Goal: Use online tool/utility: Utilize a website feature to perform a specific function

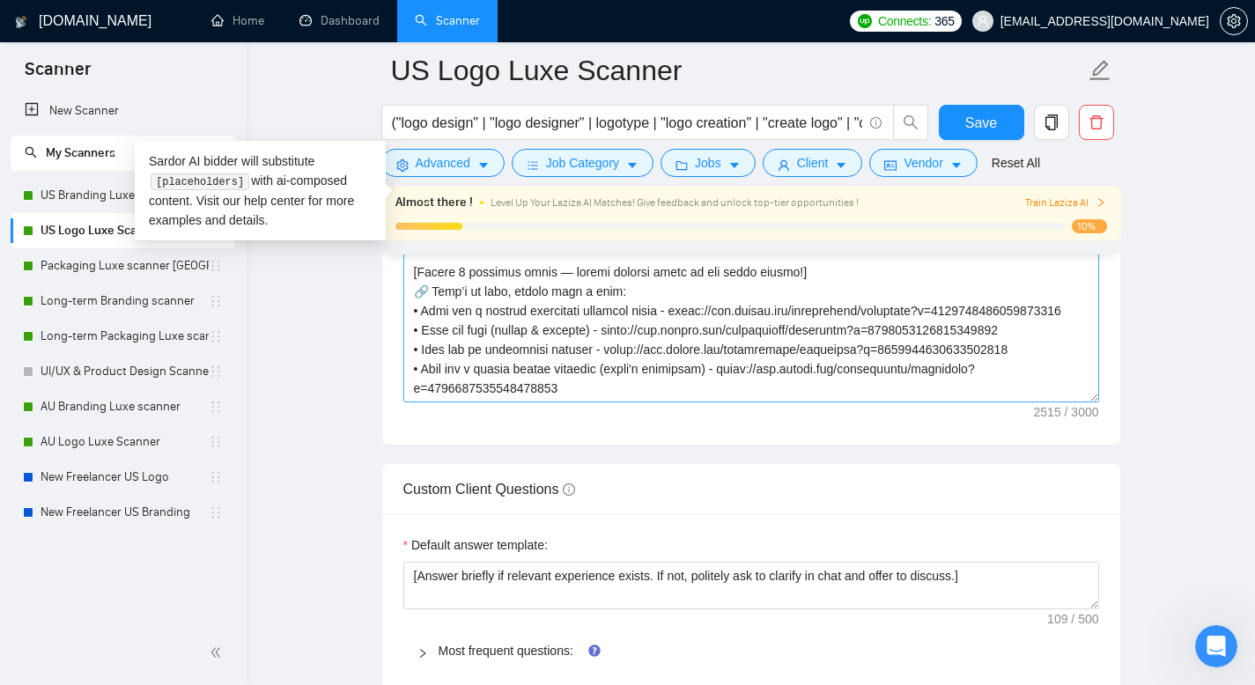
scroll to position [2382, 0]
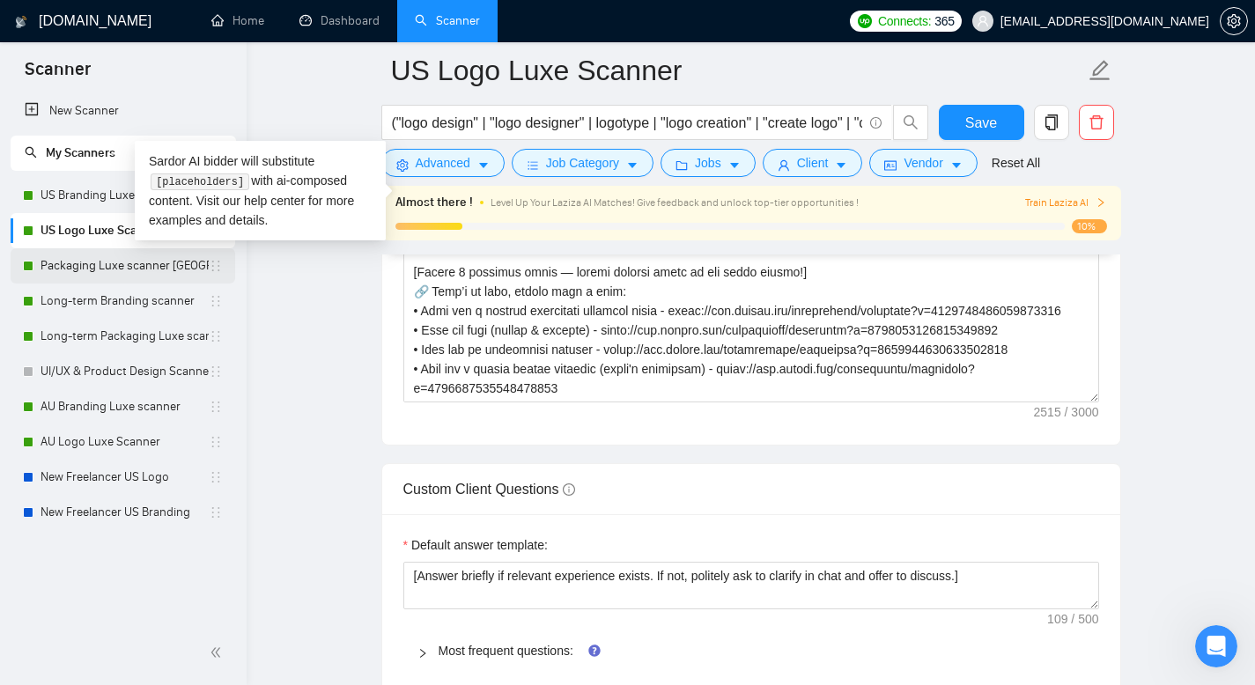
click at [113, 269] on link "Packaging Luxe scanner [GEOGRAPHIC_DATA]" at bounding box center [124, 265] width 168 height 35
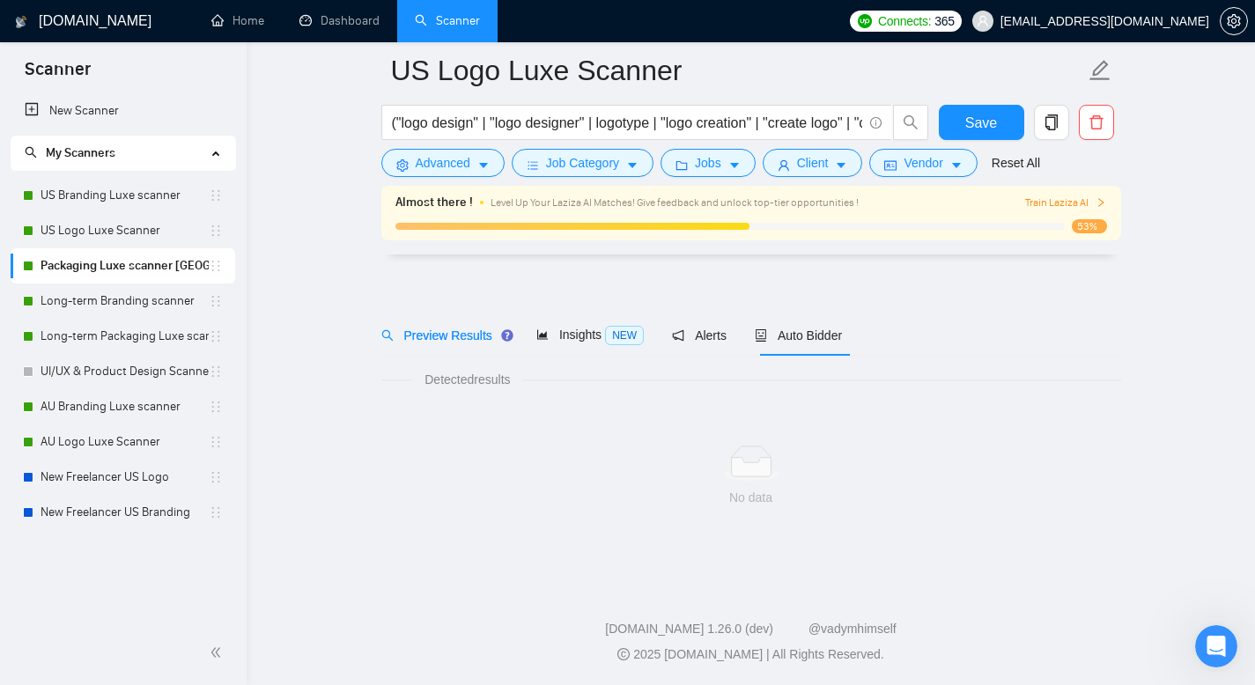
scroll to position [12, 0]
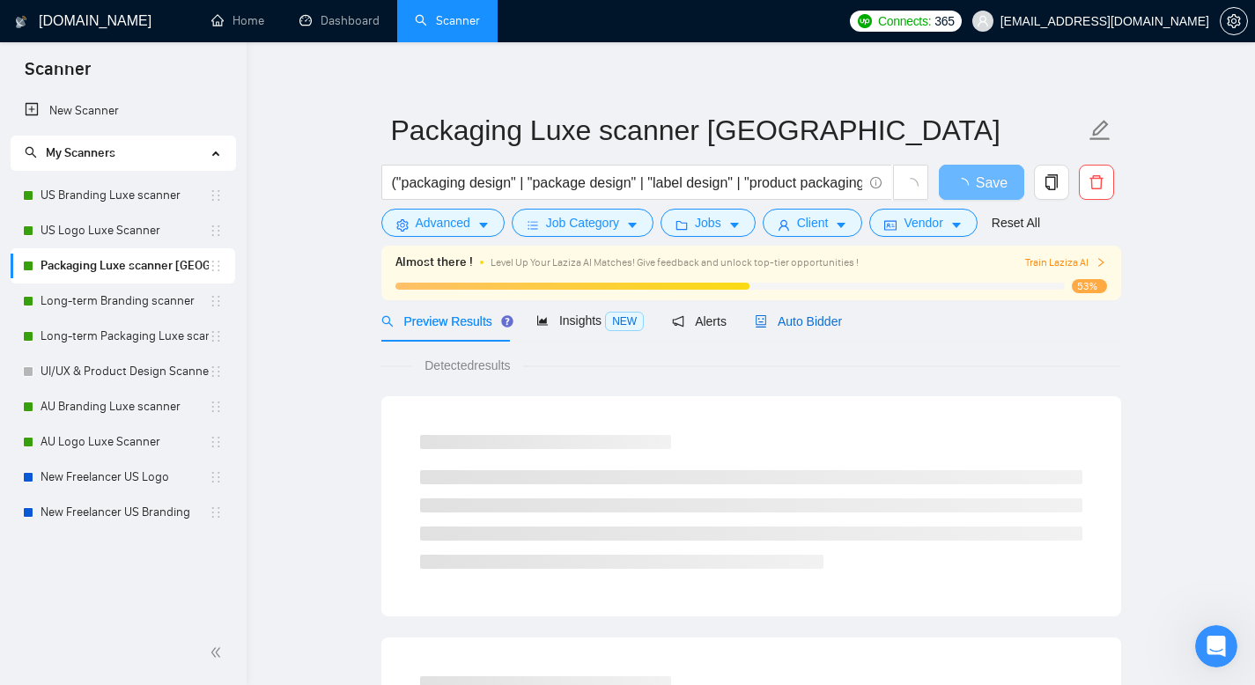
click at [822, 323] on span "Auto Bidder" at bounding box center [798, 321] width 87 height 14
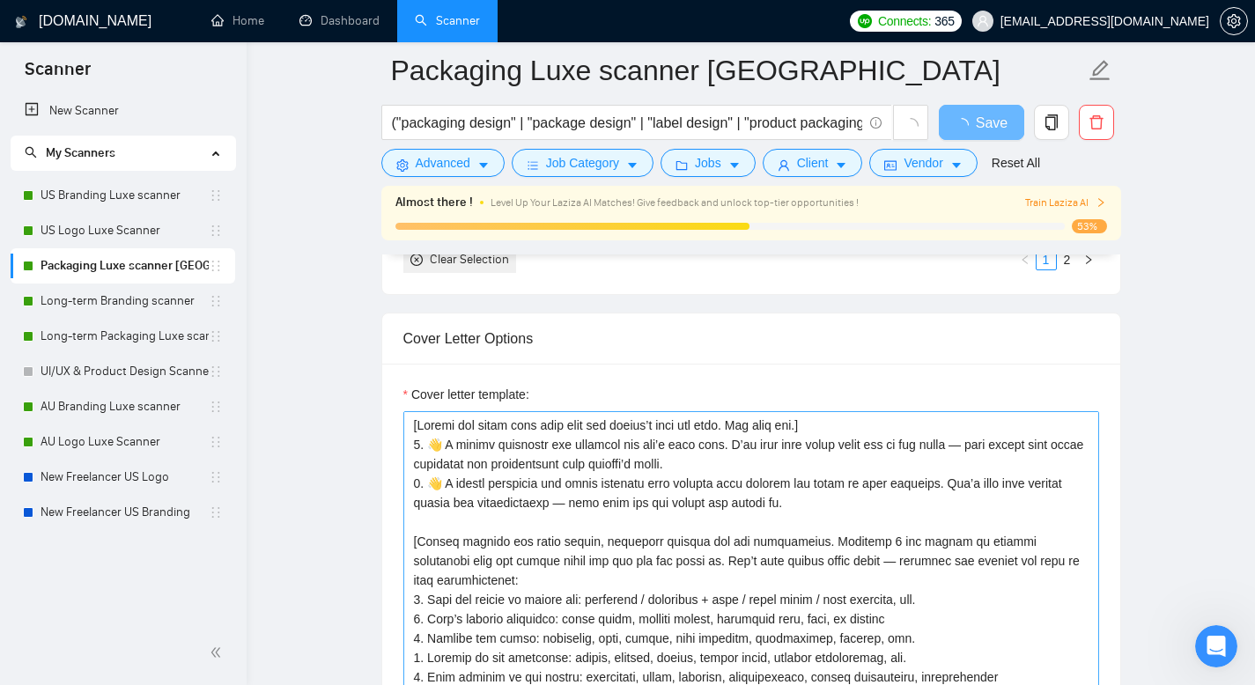
scroll to position [1855, 0]
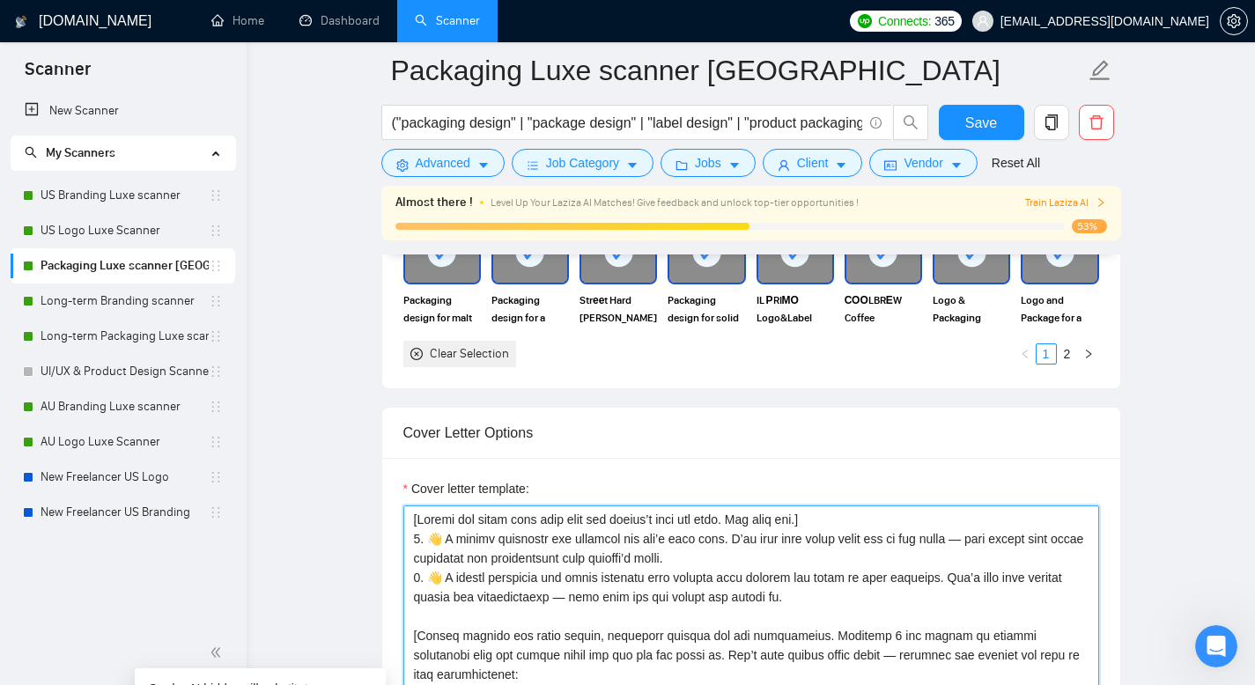
drag, startPoint x: 734, startPoint y: 586, endPoint x: 364, endPoint y: 567, distance: 370.3
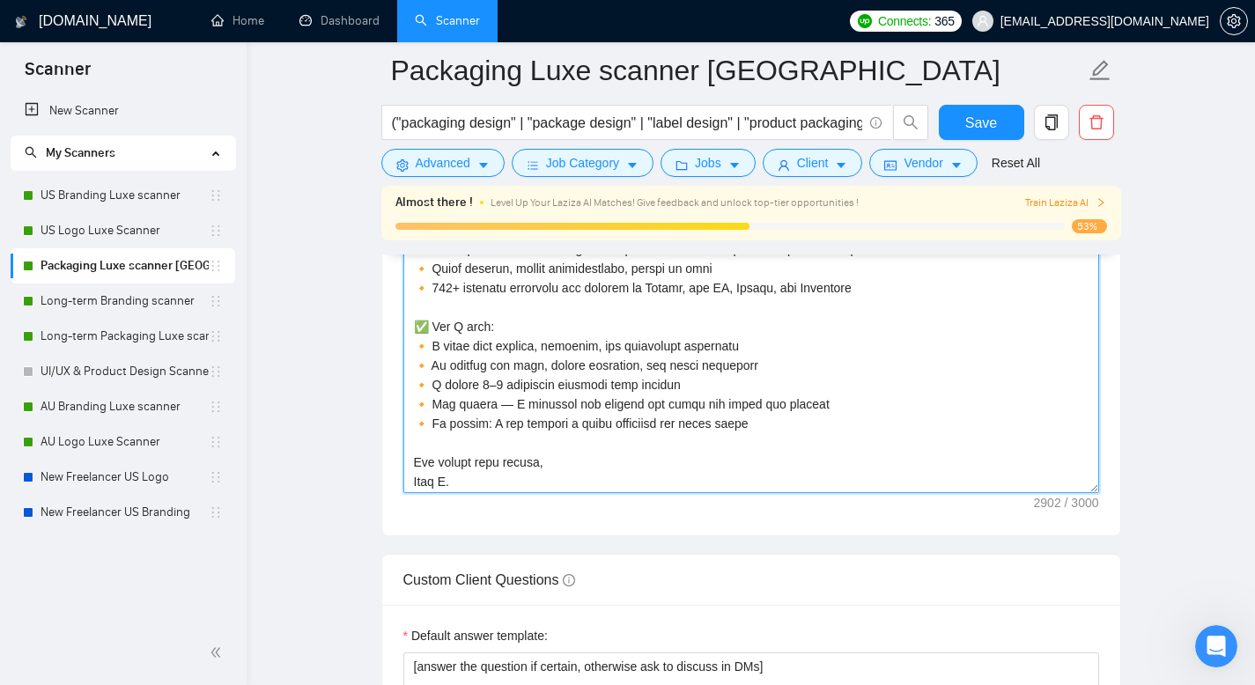
scroll to position [620, 0]
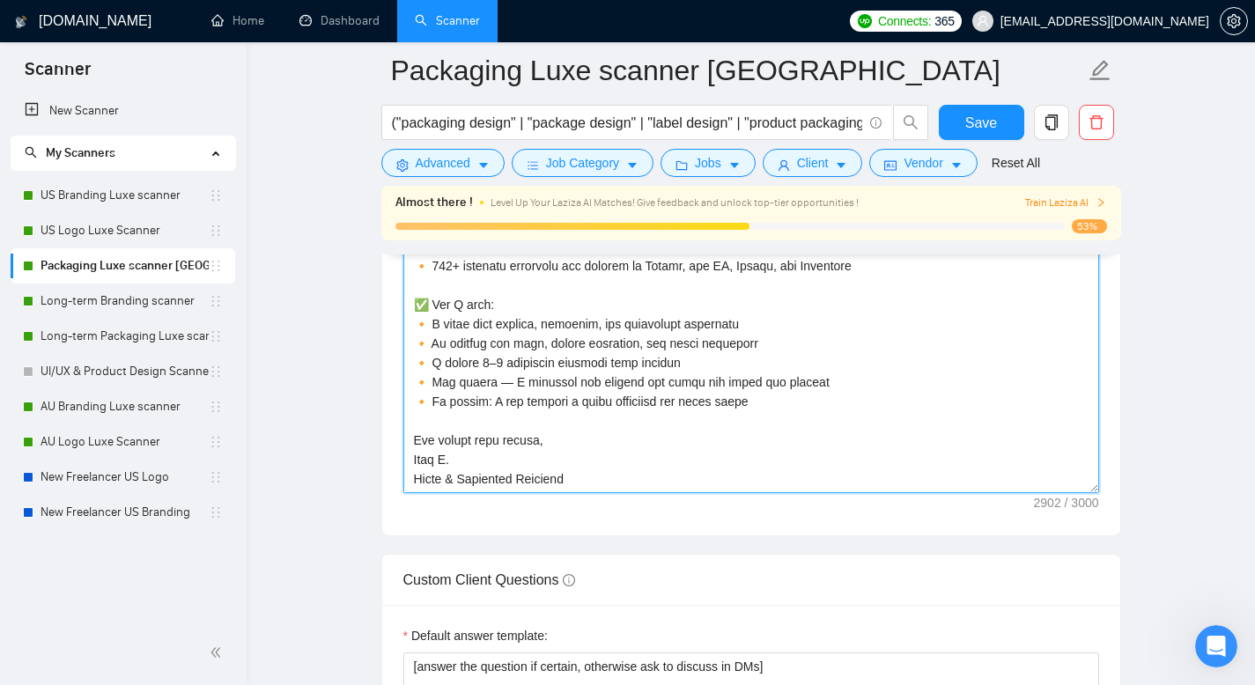
drag, startPoint x: 700, startPoint y: 416, endPoint x: 402, endPoint y: 336, distance: 308.0
click at [403, 336] on textarea "Cover letter template:" at bounding box center [751, 295] width 696 height 396
click at [584, 324] on textarea "Cover letter template:" at bounding box center [751, 295] width 696 height 396
drag, startPoint x: 411, startPoint y: 350, endPoint x: 700, endPoint y: 506, distance: 328.6
click at [700, 493] on textarea "Cover letter template:" at bounding box center [751, 295] width 696 height 396
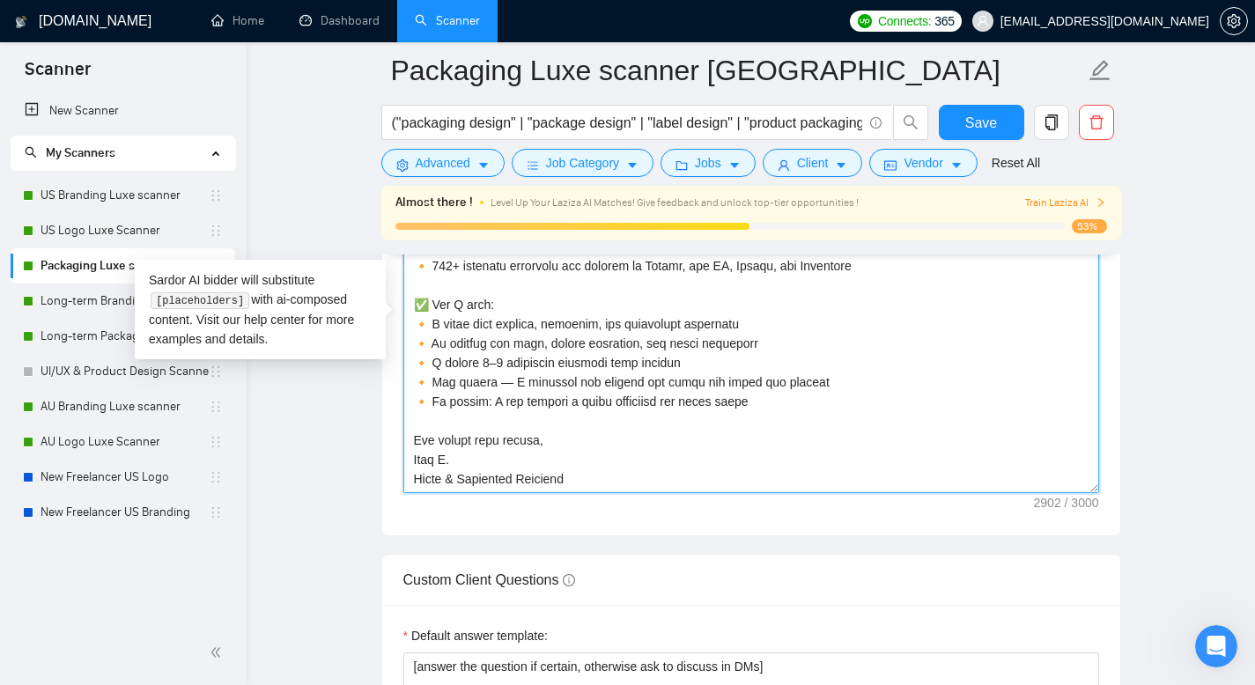
click at [583, 493] on textarea "Cover letter template:" at bounding box center [751, 295] width 696 height 396
drag, startPoint x: 542, startPoint y: 506, endPoint x: 388, endPoint y: 471, distance: 158.0
click at [388, 471] on div "Cover letter template:" at bounding box center [751, 292] width 738 height 486
drag, startPoint x: 423, startPoint y: 420, endPoint x: 413, endPoint y: 419, distance: 10.6
click at [413, 420] on textarea "Cover letter template:" at bounding box center [751, 295] width 696 height 396
